Goal: Task Accomplishment & Management: Manage account settings

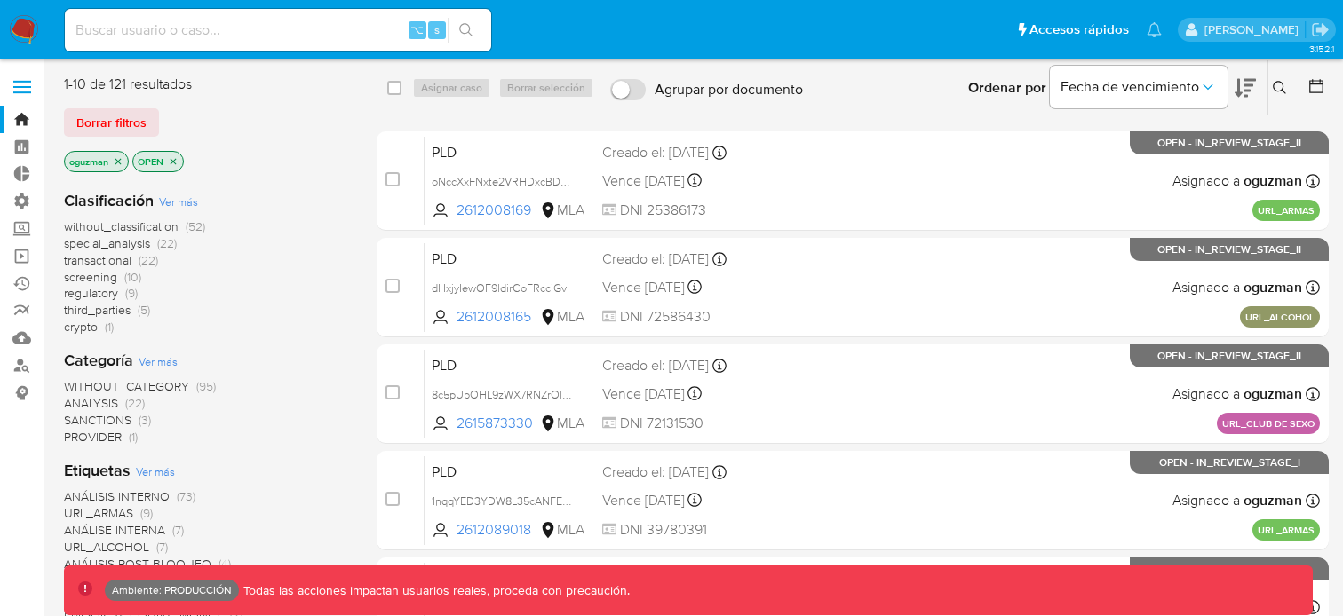
click at [25, 99] on label at bounding box center [22, 86] width 44 height 37
click at [0, 0] on input "checkbox" at bounding box center [0, 0] width 0 height 0
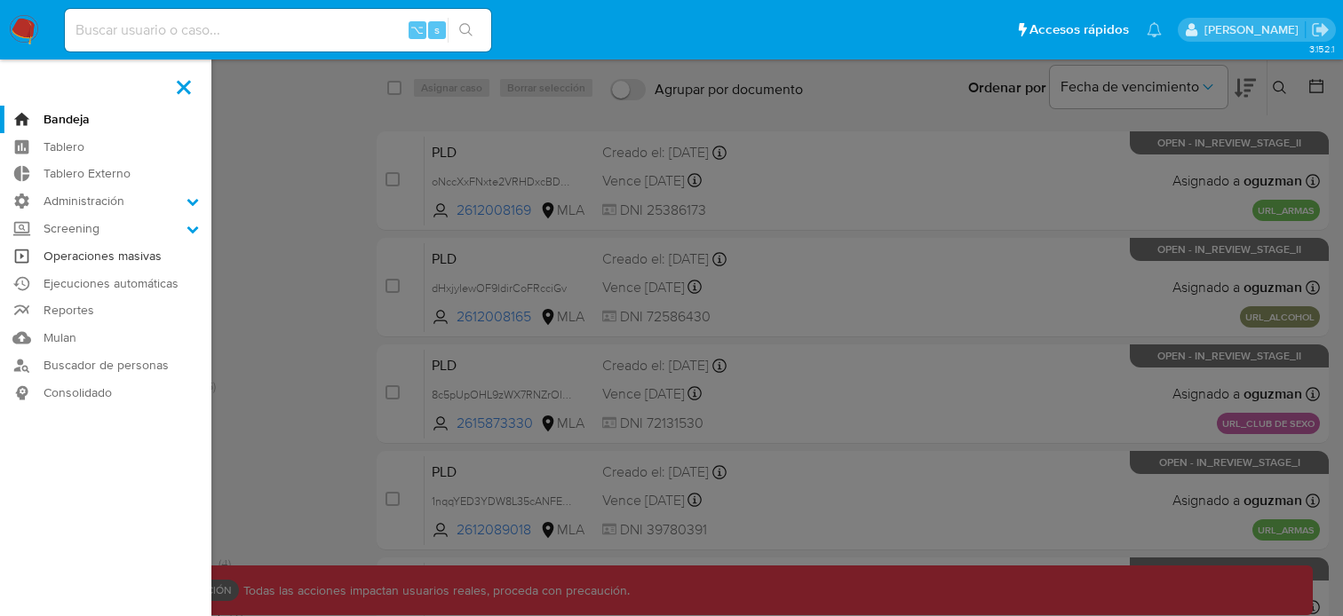
click at [94, 252] on link "Operaciones masivas" at bounding box center [105, 257] width 211 height 28
click at [98, 394] on link "Consolidado" at bounding box center [105, 393] width 211 height 28
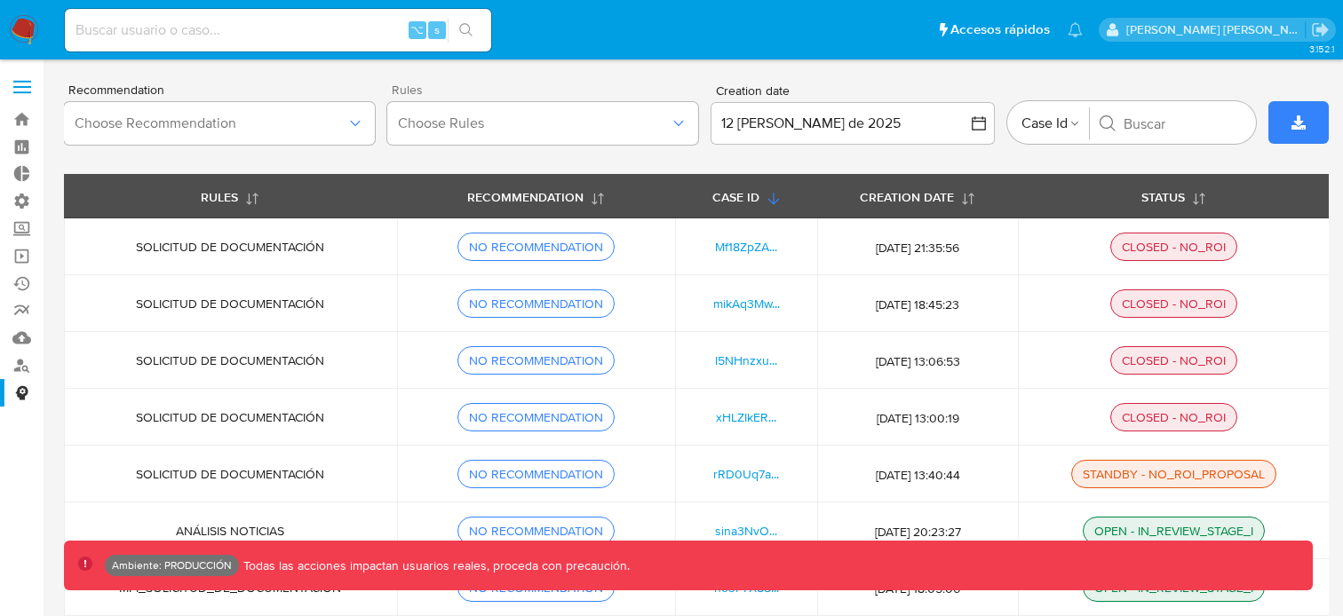
click at [482, 90] on span "Rules" at bounding box center [547, 89] width 311 height 12
click at [16, 82] on span at bounding box center [22, 81] width 18 height 3
click at [0, 0] on input "checkbox" at bounding box center [0, 0] width 0 height 0
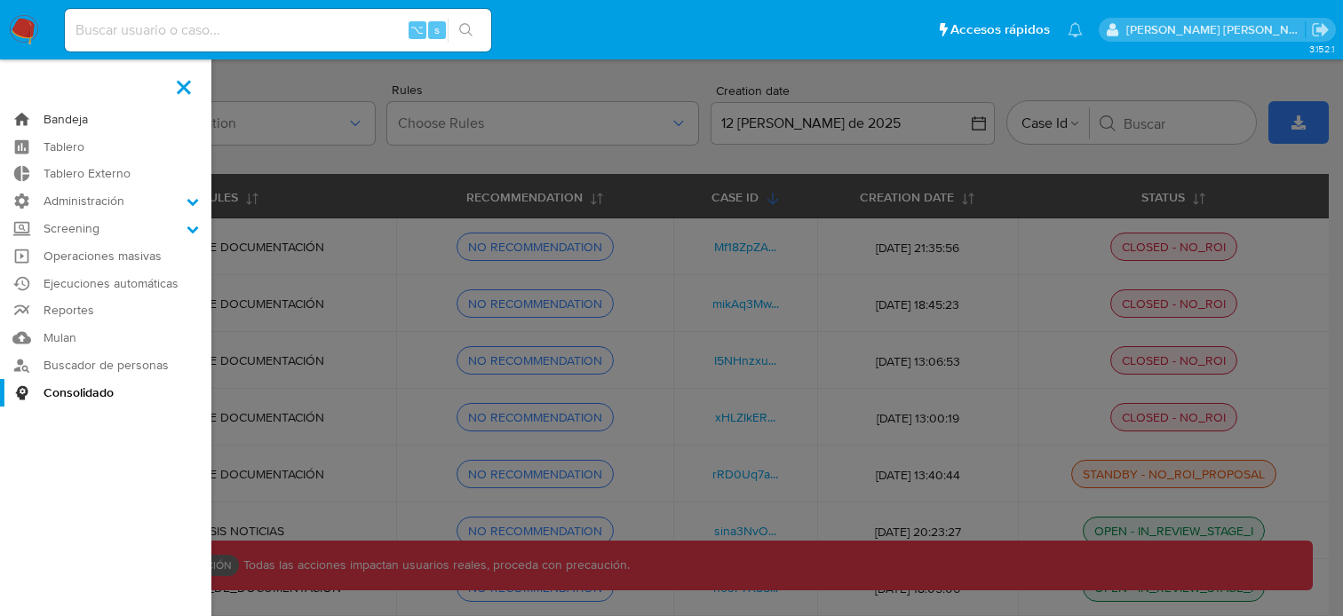
click at [129, 121] on link "Bandeja" at bounding box center [105, 120] width 211 height 28
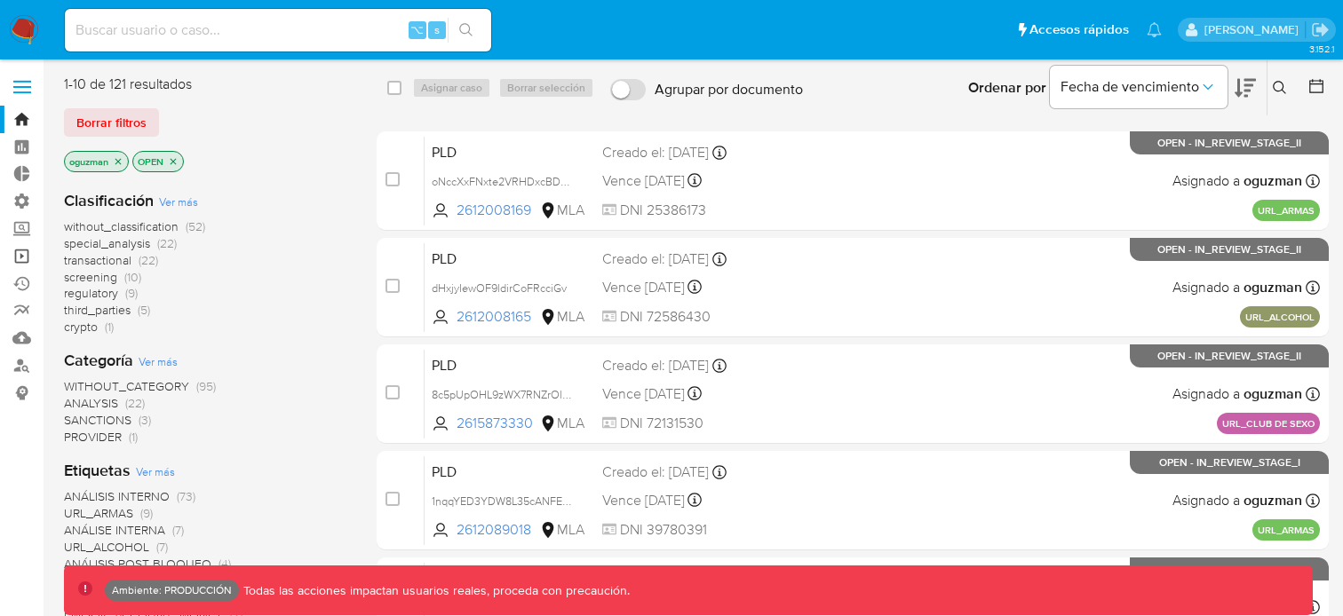
click at [26, 262] on link "Operaciones masivas" at bounding box center [105, 257] width 211 height 28
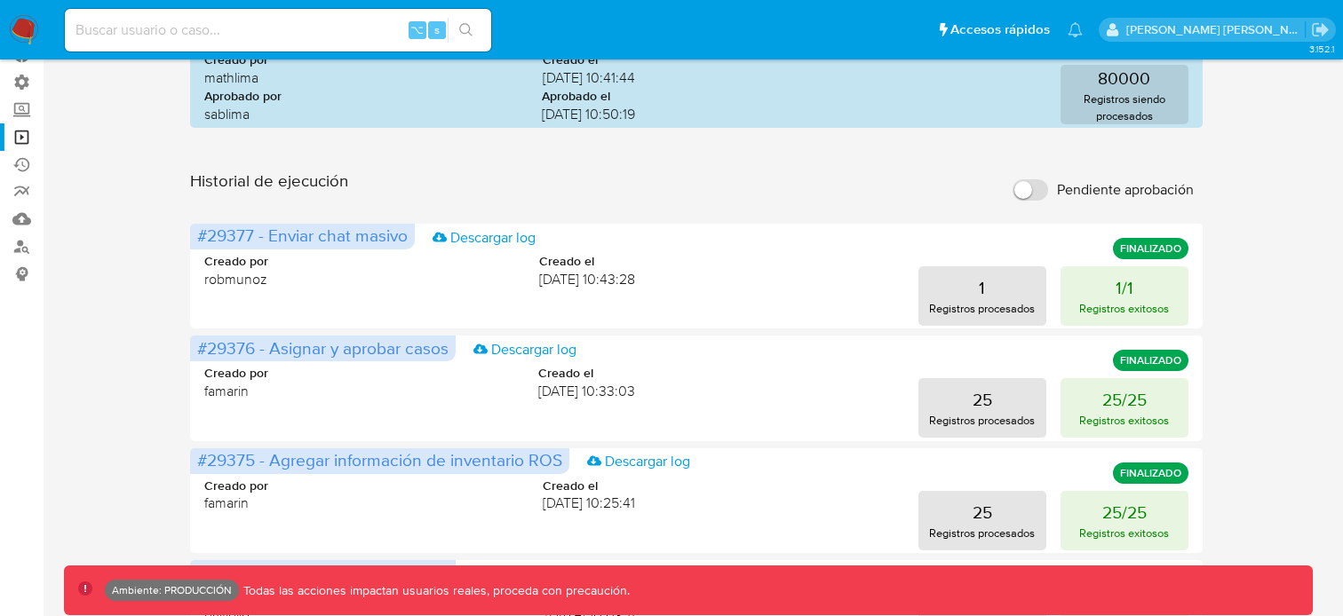
scroll to position [123, 0]
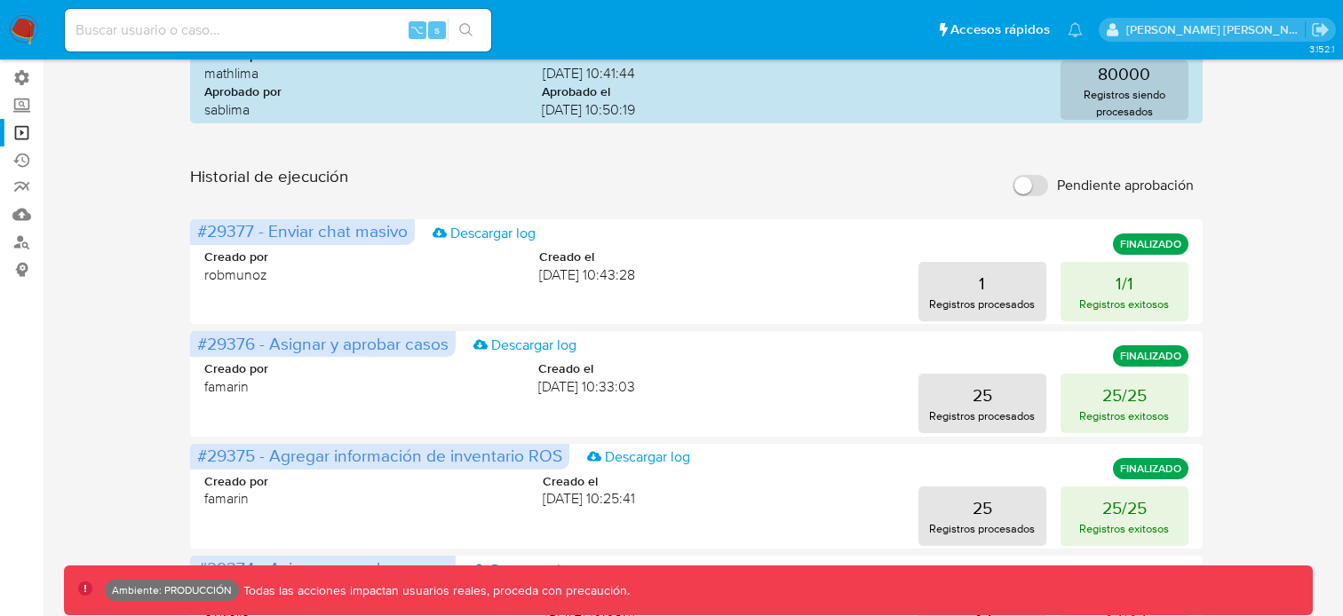
click at [1041, 195] on input "Pendiente aprobación" at bounding box center [1031, 185] width 36 height 21
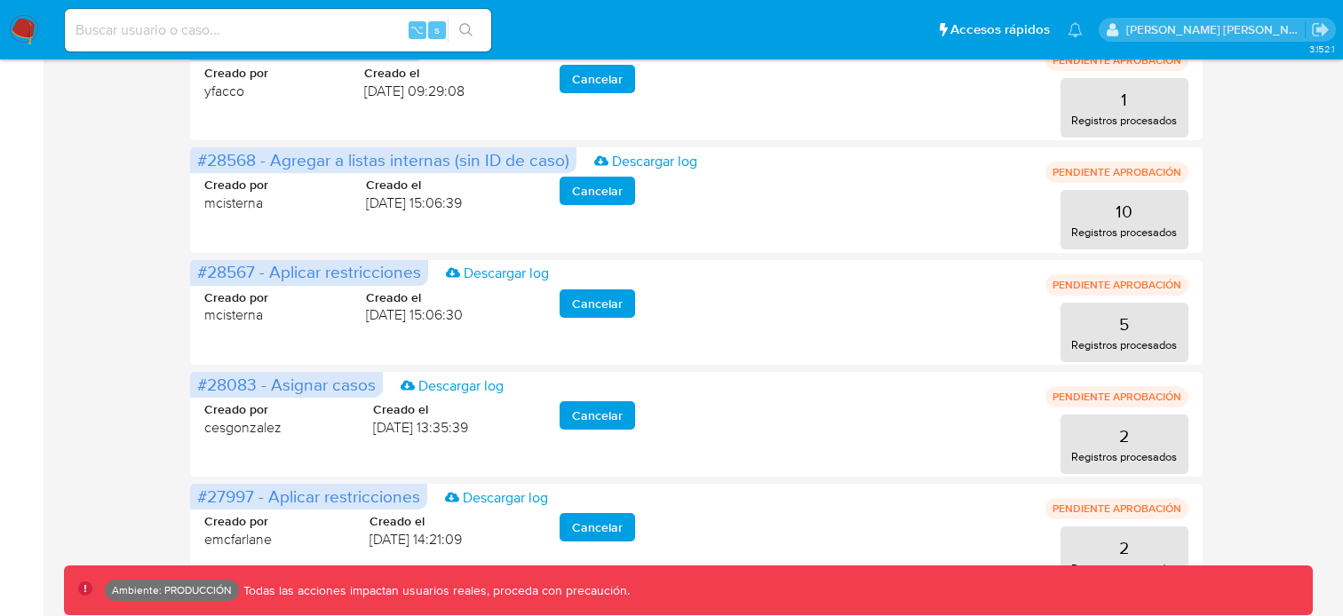
scroll to position [910, 0]
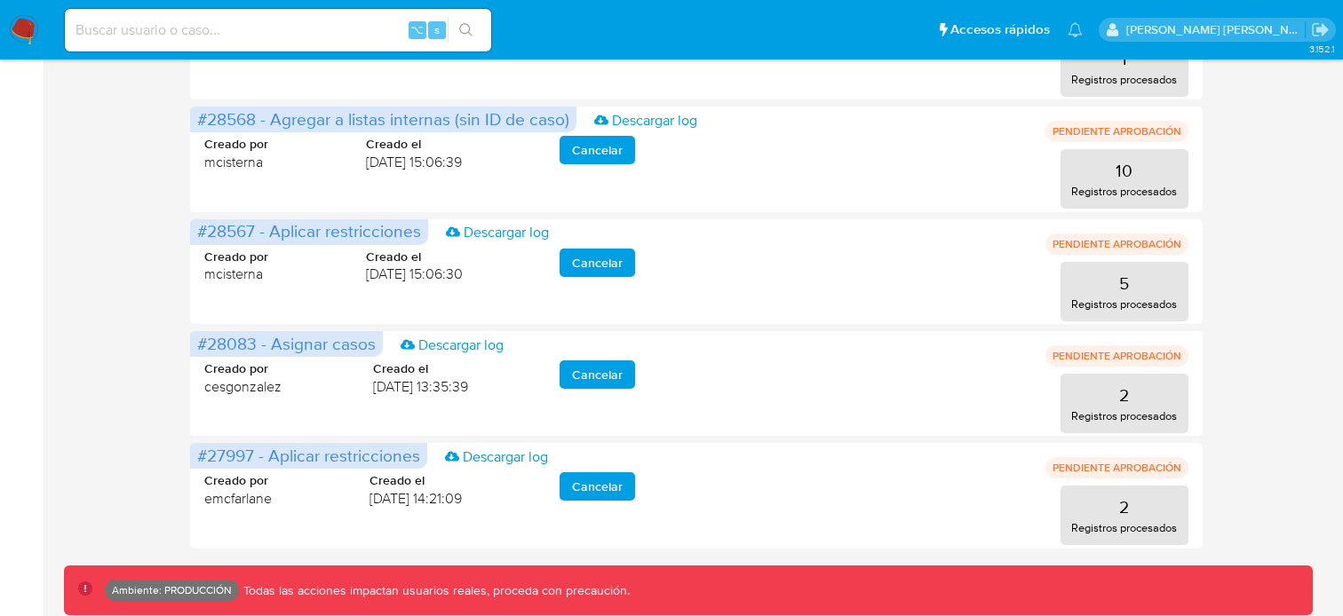
click at [957, 587] on div "Ambiente: PRODUCCIÓN Todas las acciones impactan usuarios reales, proceda con p…" at bounding box center [702, 590] width 1194 height 21
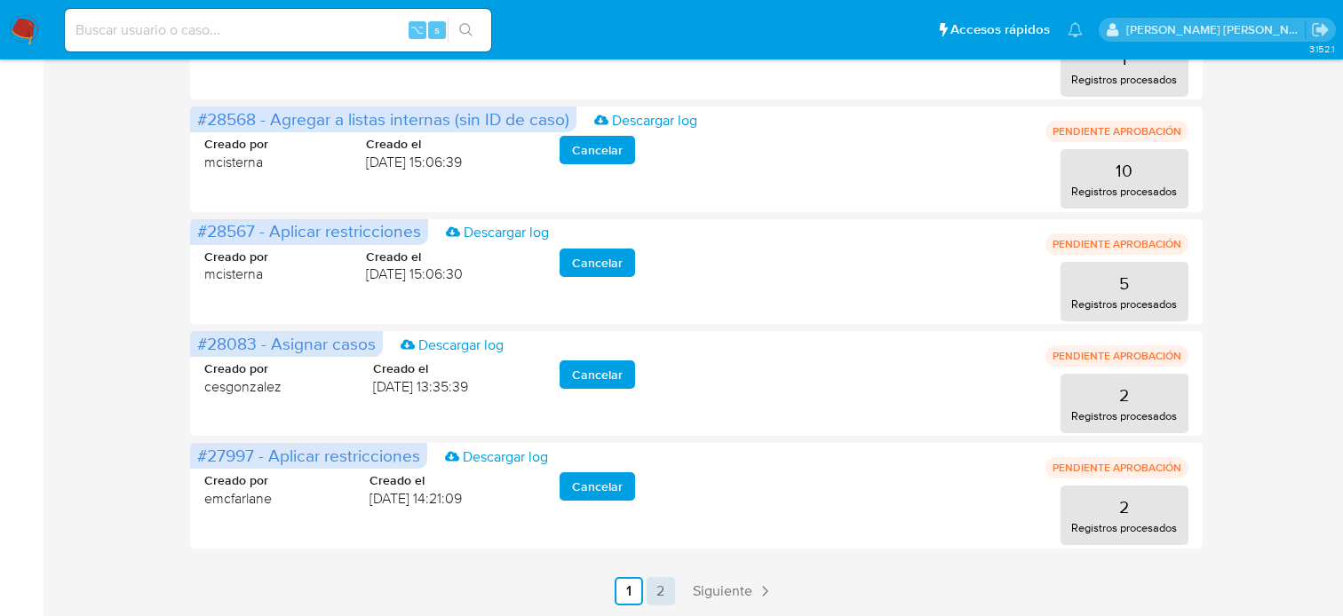
click at [656, 587] on link "2" at bounding box center [661, 591] width 28 height 28
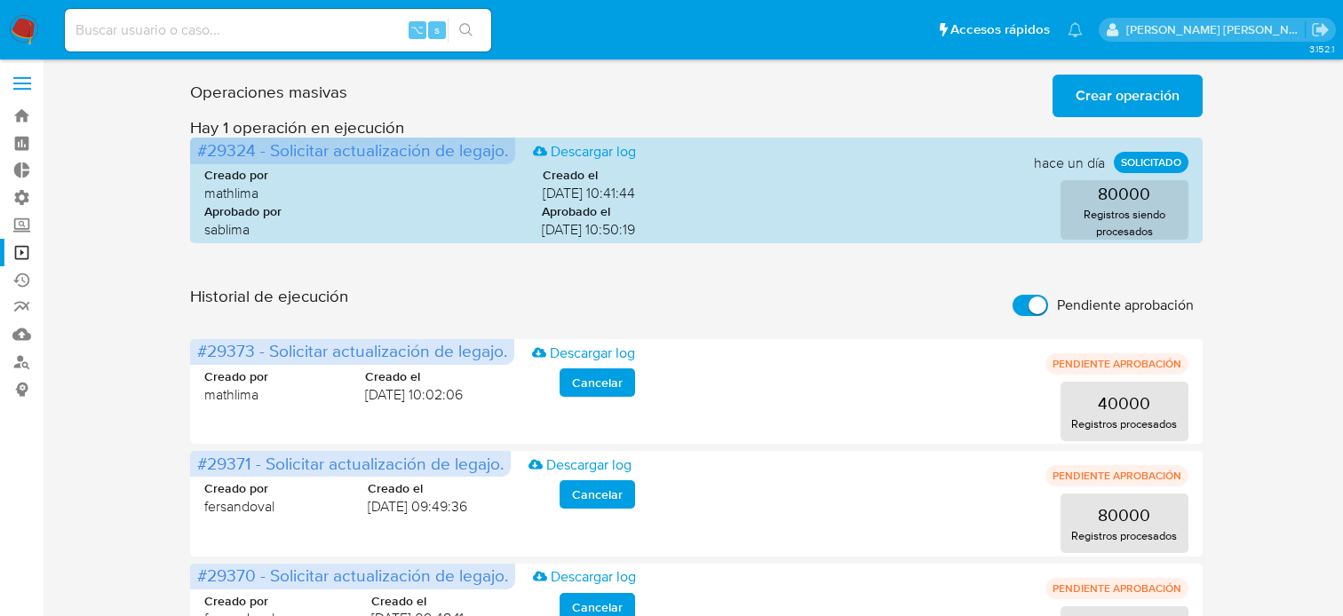
scroll to position [0, 0]
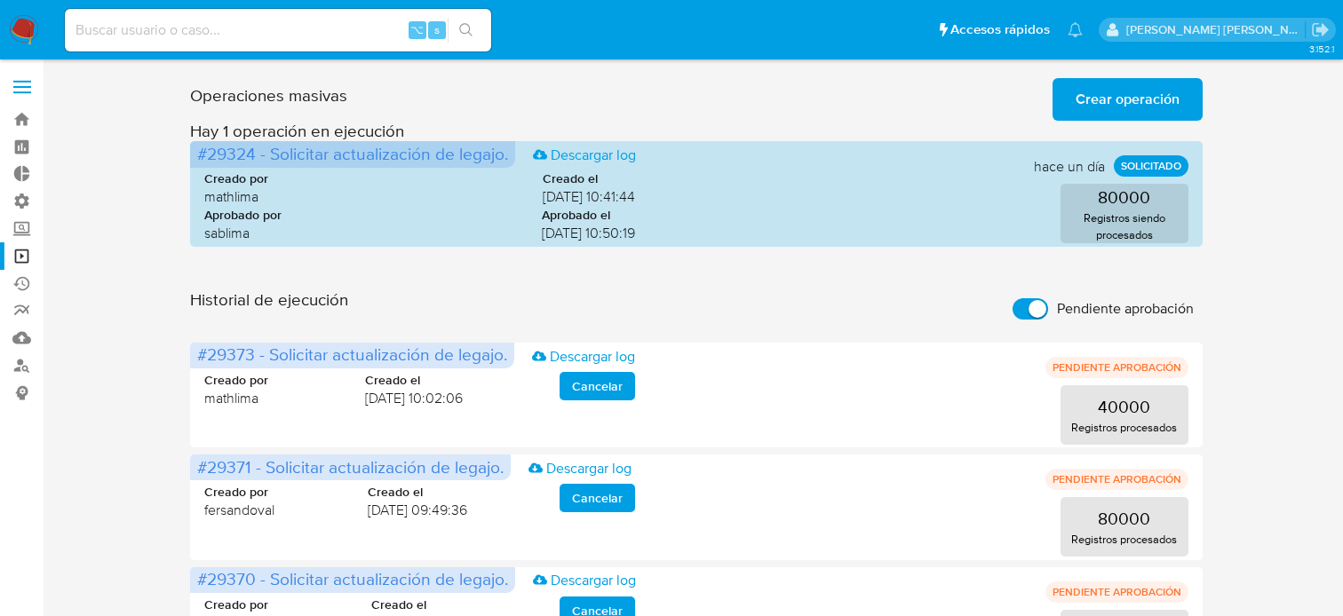
click at [1033, 311] on input "Pendiente aprobación" at bounding box center [1031, 308] width 36 height 21
checkbox input "false"
